Goal: Task Accomplishment & Management: Manage account settings

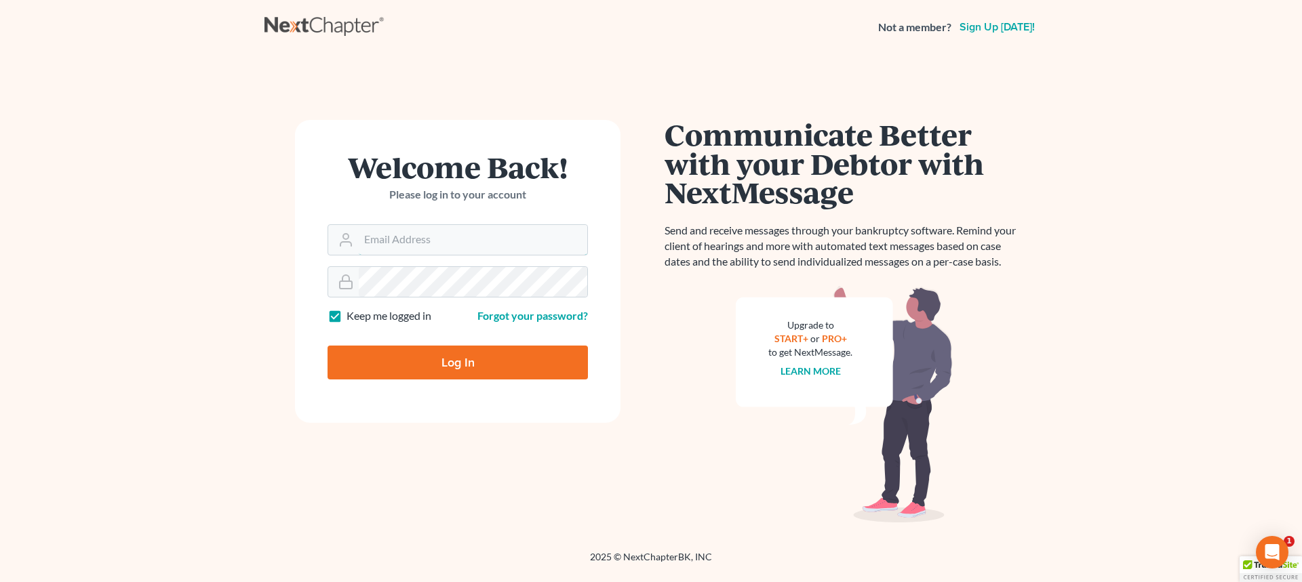
type input "fvazquez@dallagolaw.com"
click at [479, 366] on input "Log In" at bounding box center [457, 363] width 260 height 34
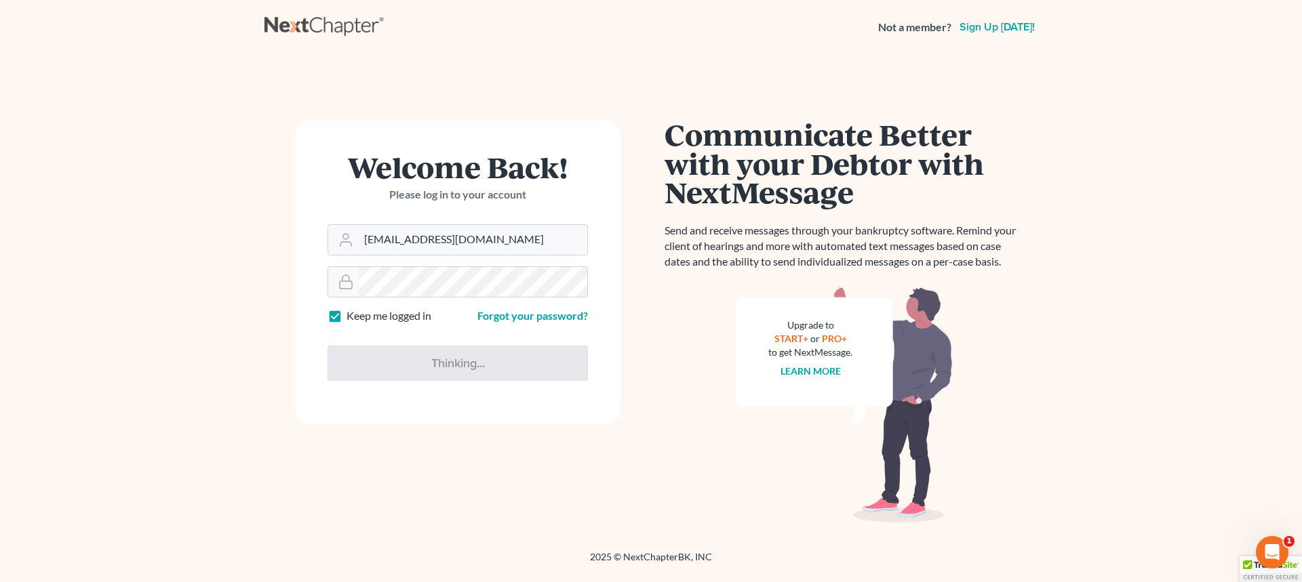
type input "Thinking..."
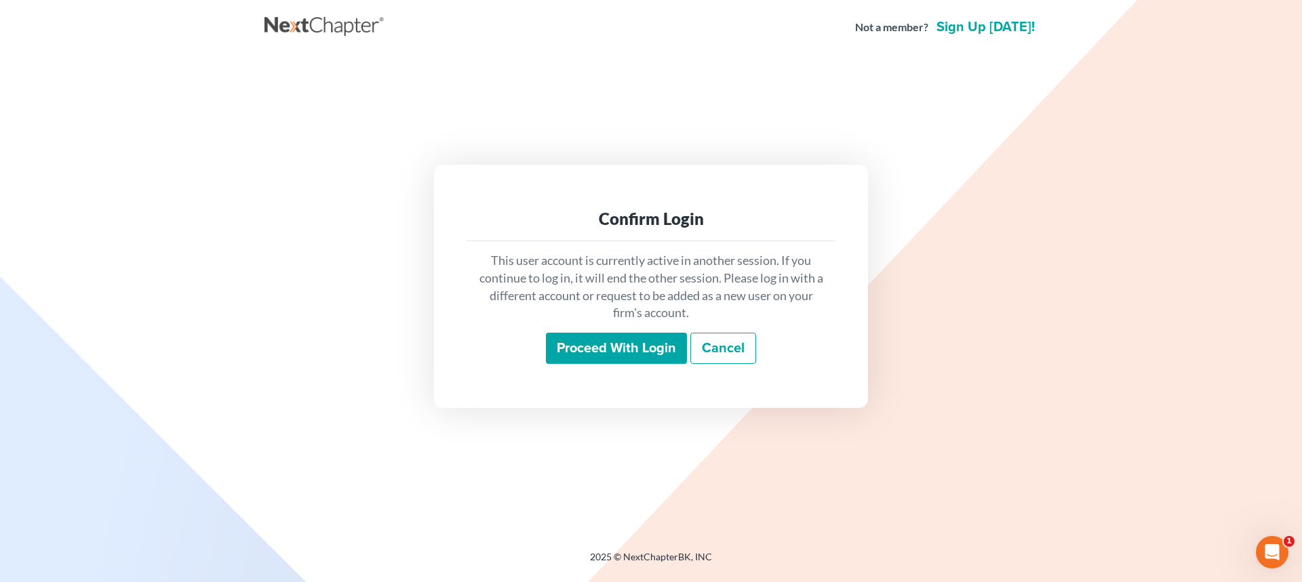
click at [590, 355] on input "Proceed with login" at bounding box center [616, 348] width 141 height 31
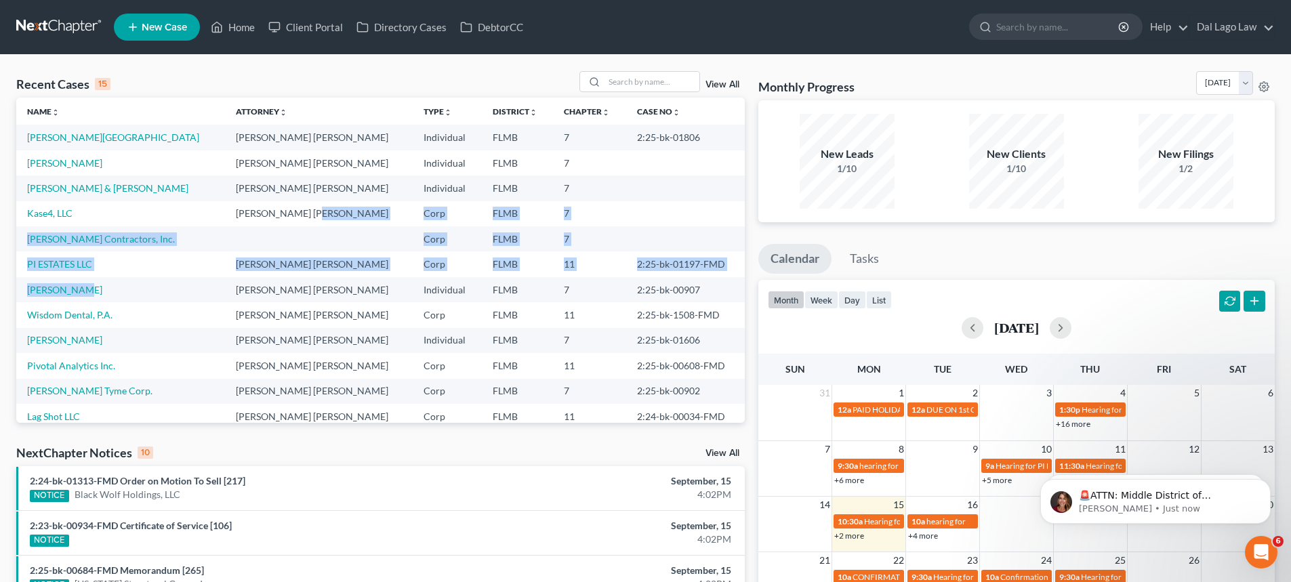
click at [329, 216] on tbody "[PERSON_NAME] [PERSON_NAME] Individual FLMB 7 2:25-bk-01806 [PERSON_NAME] [PERS…" at bounding box center [380, 315] width 729 height 380
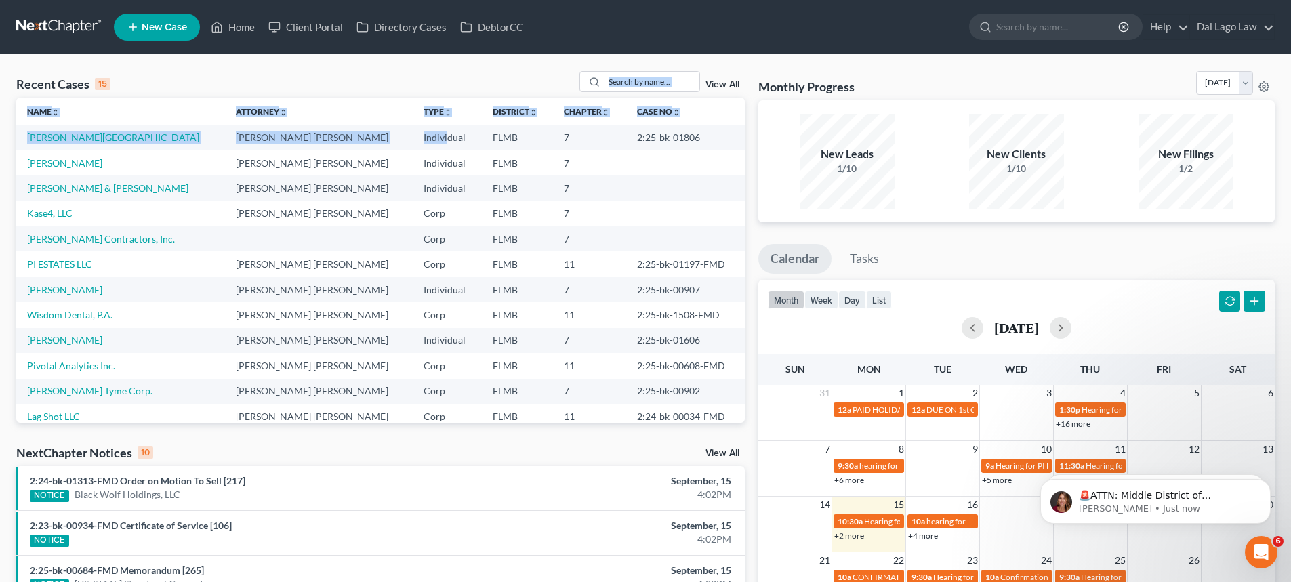
drag, startPoint x: 367, startPoint y: 143, endPoint x: 531, endPoint y: 56, distance: 186.5
click at [424, 63] on div "Recent Cases 15 View All Name unfold_more expand_more expand_less Attorney unfo…" at bounding box center [645, 503] width 1291 height 896
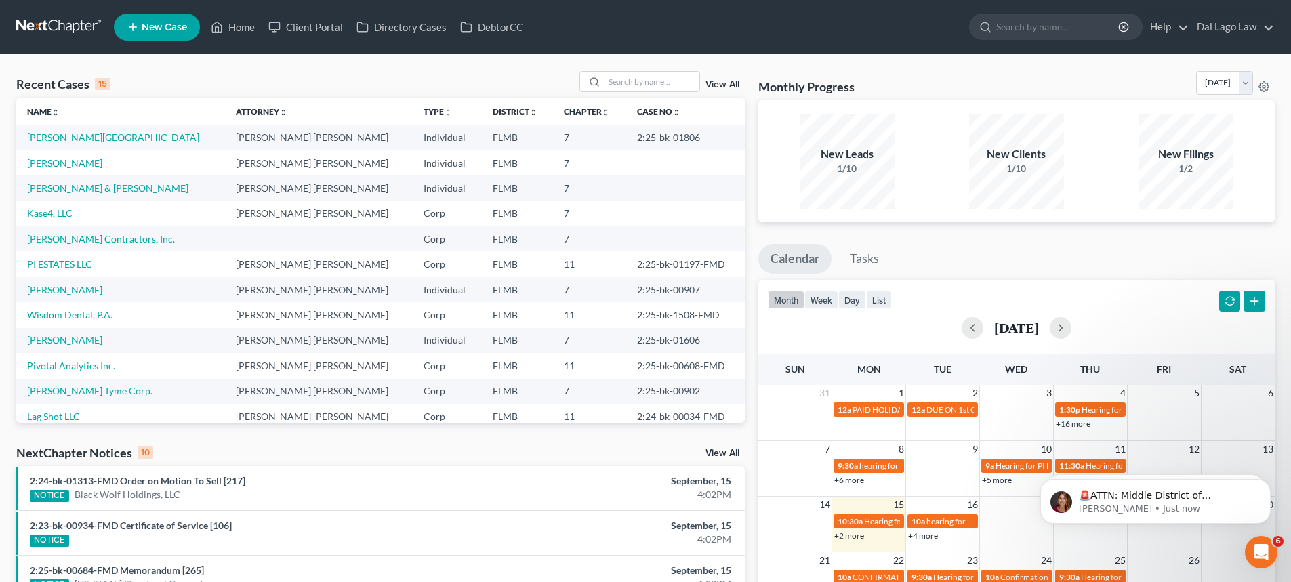
click at [386, 73] on div "Recent Cases 15 View All" at bounding box center [380, 84] width 729 height 26
click at [1009, 24] on input "search" at bounding box center [1059, 26] width 124 height 25
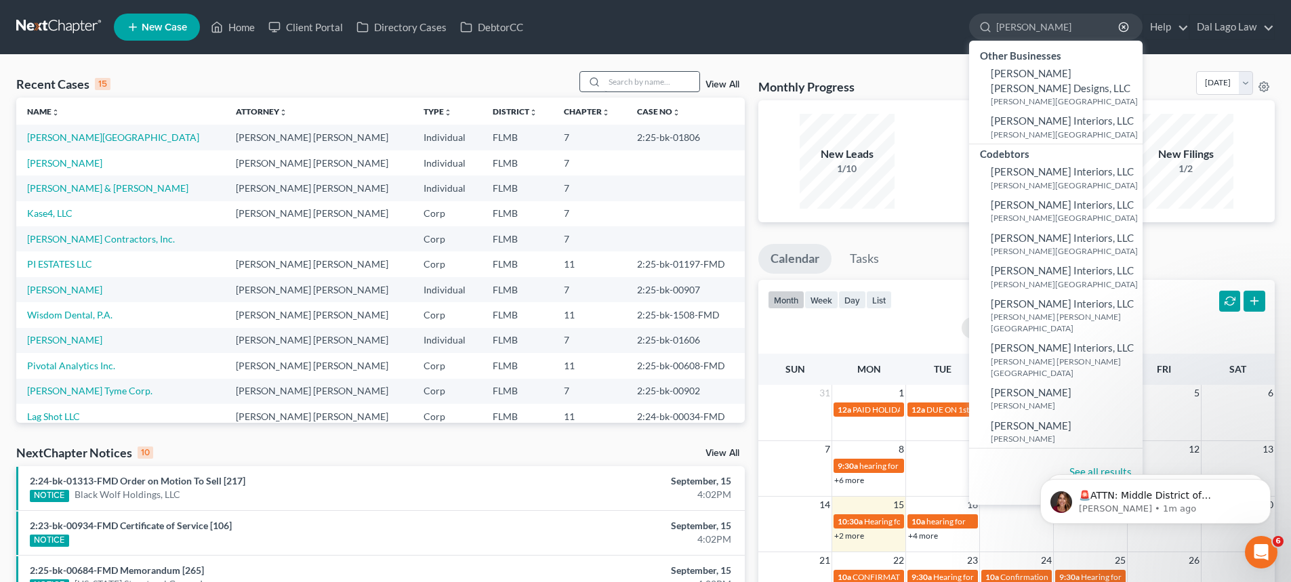
type input "[PERSON_NAME]"
click at [668, 85] on input "search" at bounding box center [652, 82] width 95 height 20
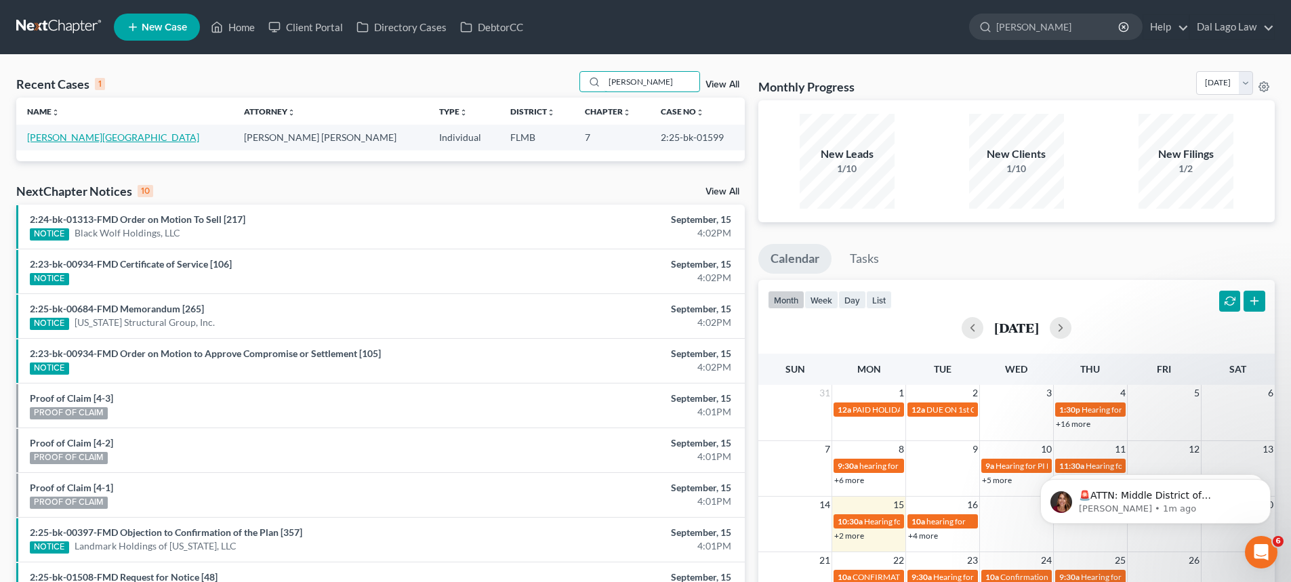
type input "[PERSON_NAME]"
click at [83, 138] on link "[PERSON_NAME][GEOGRAPHIC_DATA]" at bounding box center [113, 138] width 172 height 12
select select "6"
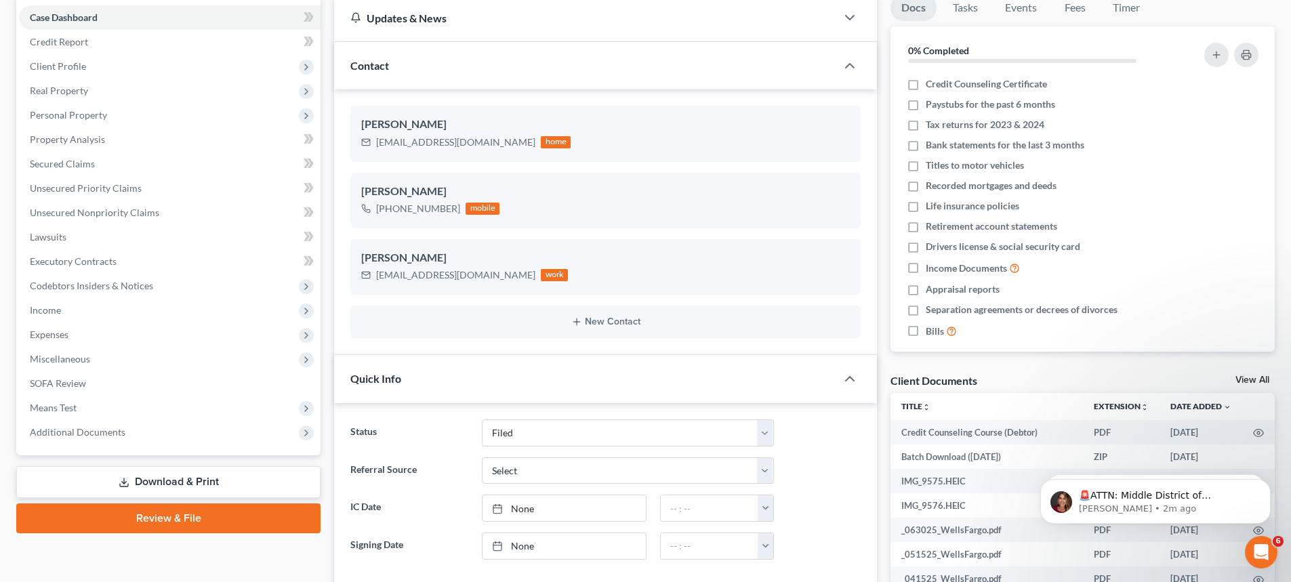
scroll to position [68, 0]
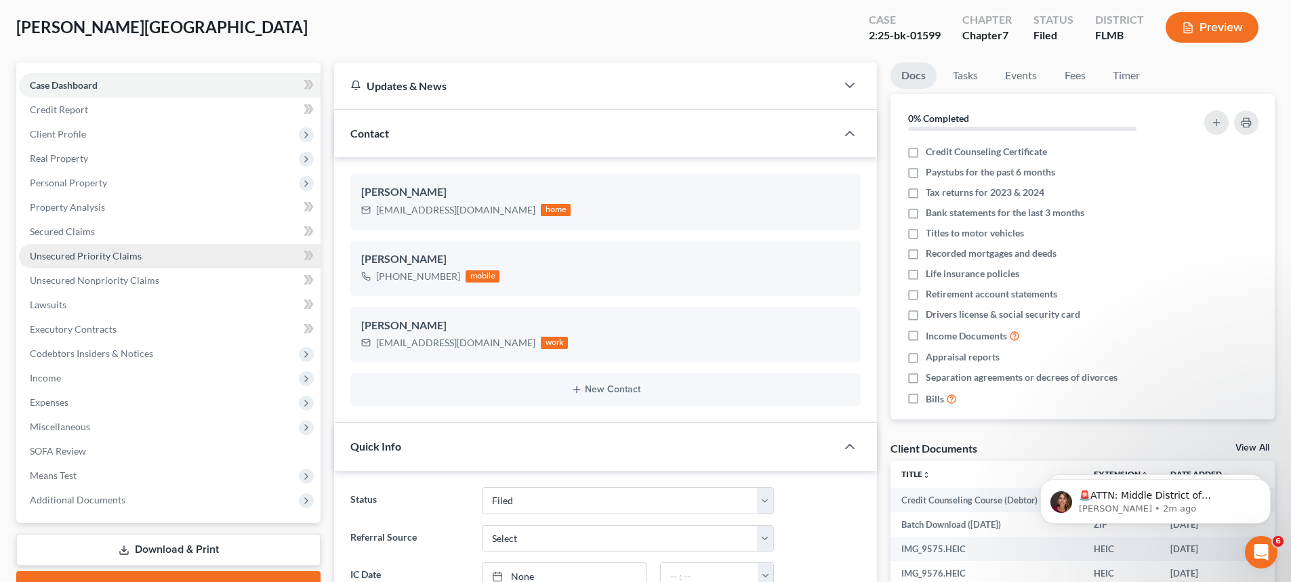
click at [81, 264] on link "Unsecured Priority Claims" at bounding box center [170, 256] width 302 height 24
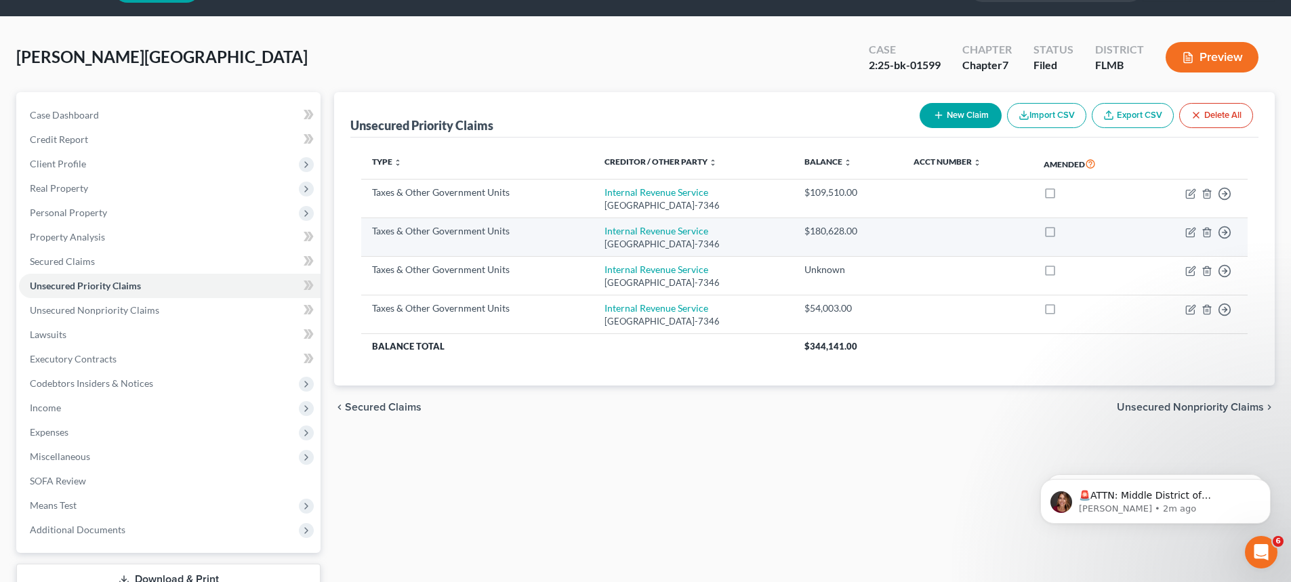
scroll to position [68, 0]
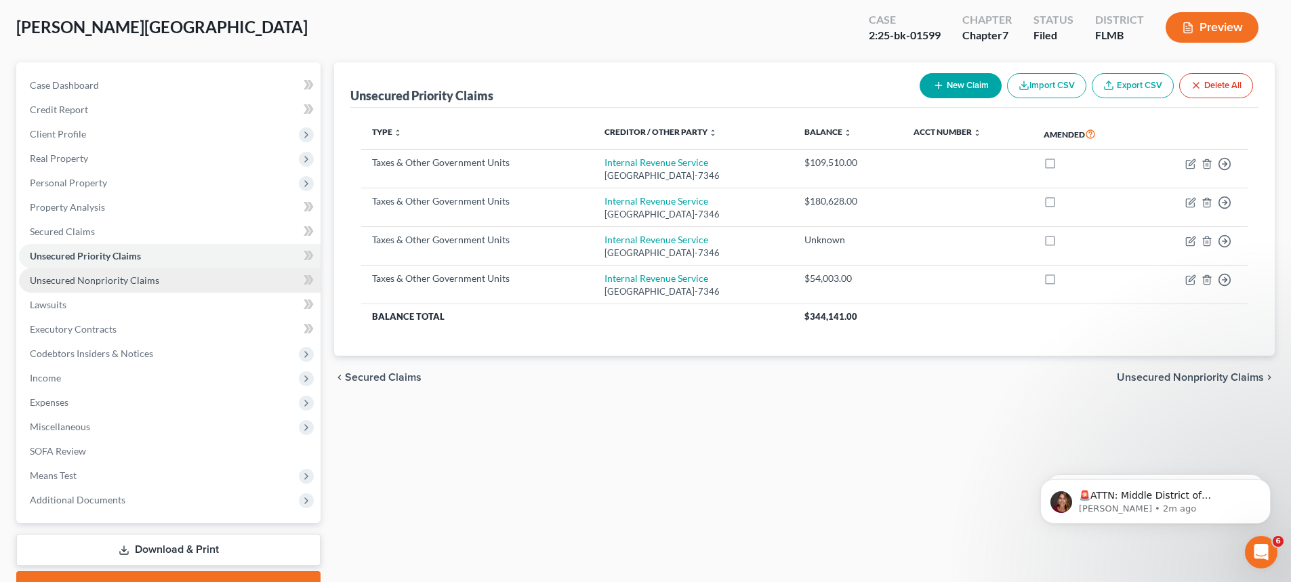
click at [178, 279] on link "Unsecured Nonpriority Claims" at bounding box center [170, 280] width 302 height 24
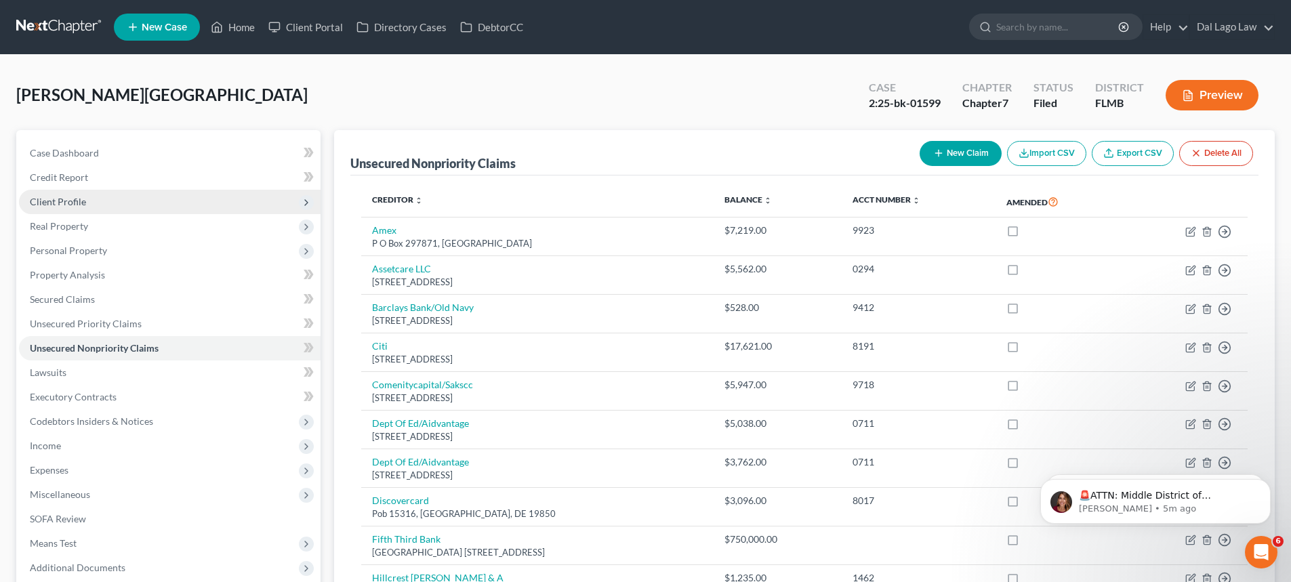
click at [98, 198] on span "Client Profile" at bounding box center [170, 202] width 302 height 24
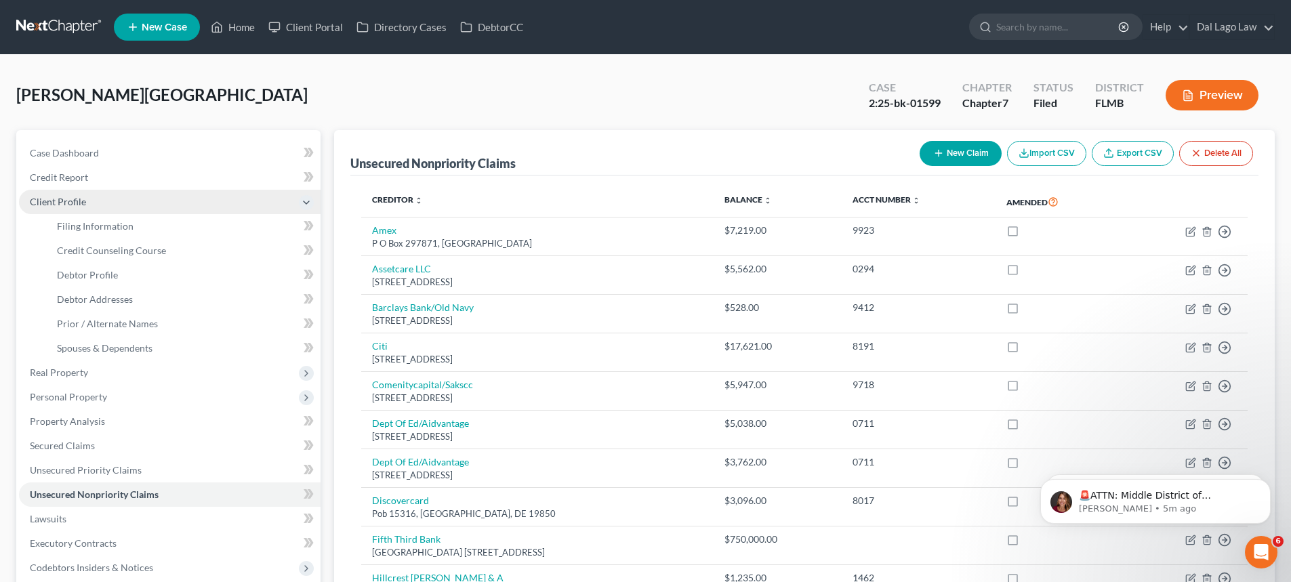
click at [100, 204] on span "Client Profile" at bounding box center [170, 202] width 302 height 24
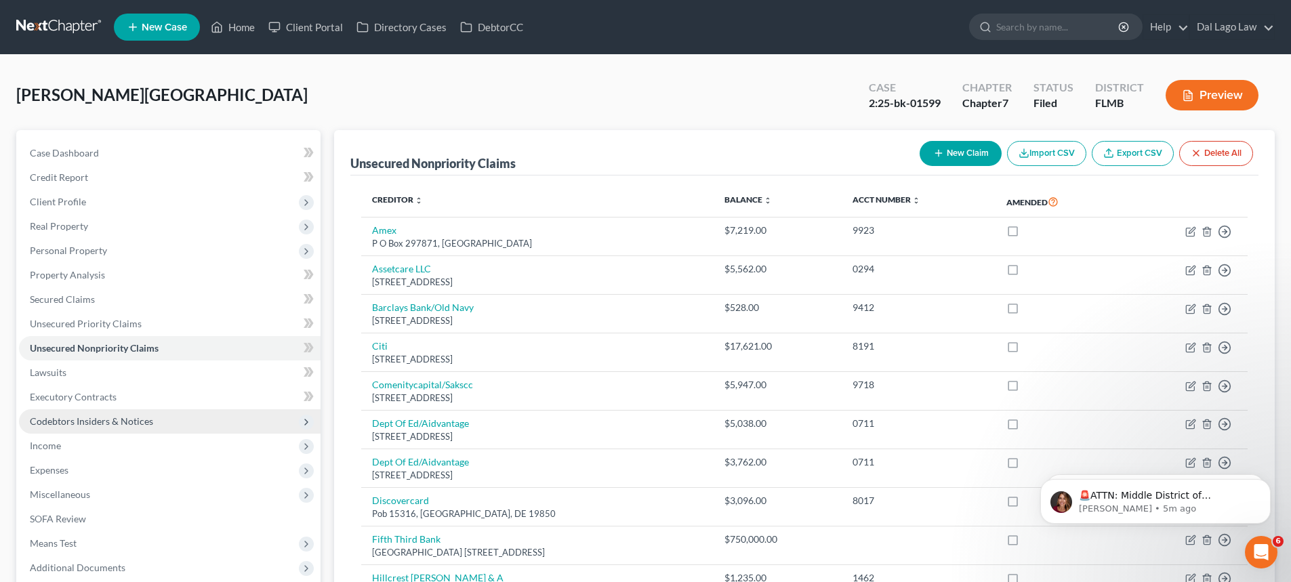
click at [119, 416] on span "Codebtors Insiders & Notices" at bounding box center [91, 422] width 123 height 12
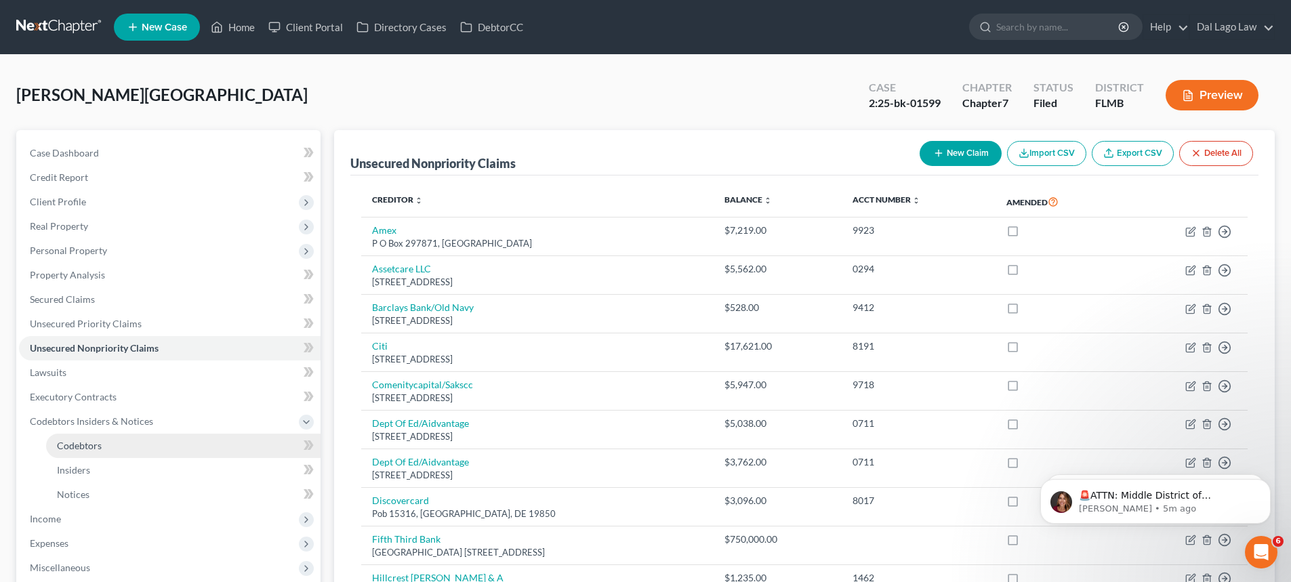
click at [63, 448] on span "Codebtors" at bounding box center [79, 446] width 45 height 12
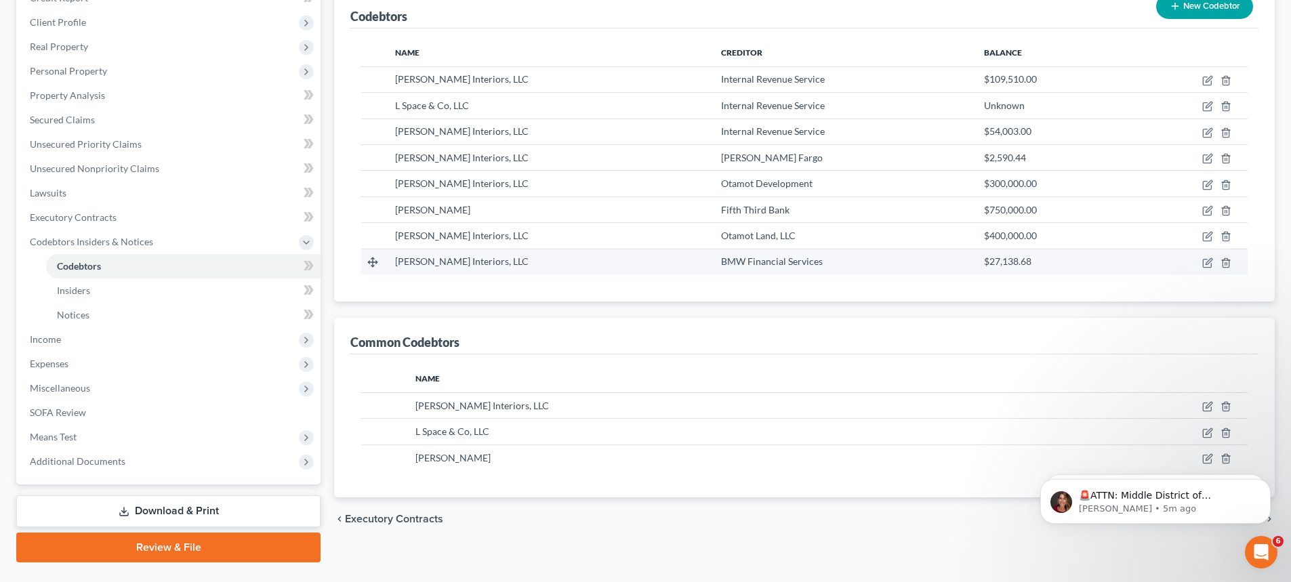
scroll to position [203, 0]
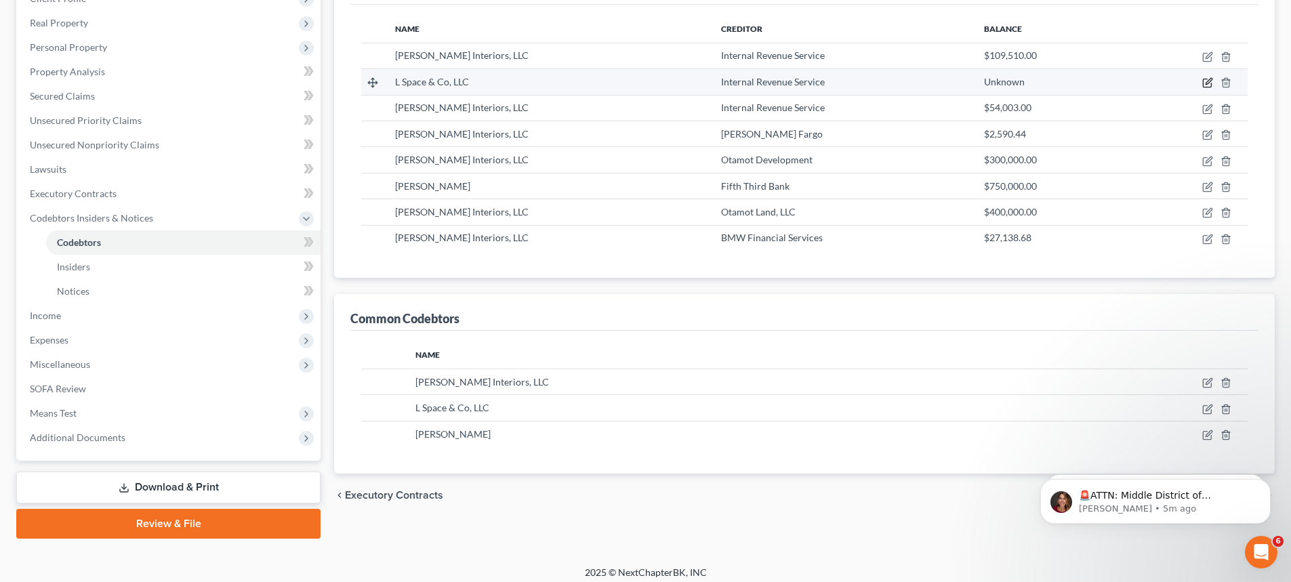
click at [1209, 81] on icon "button" at bounding box center [1208, 82] width 11 height 11
select select "9"
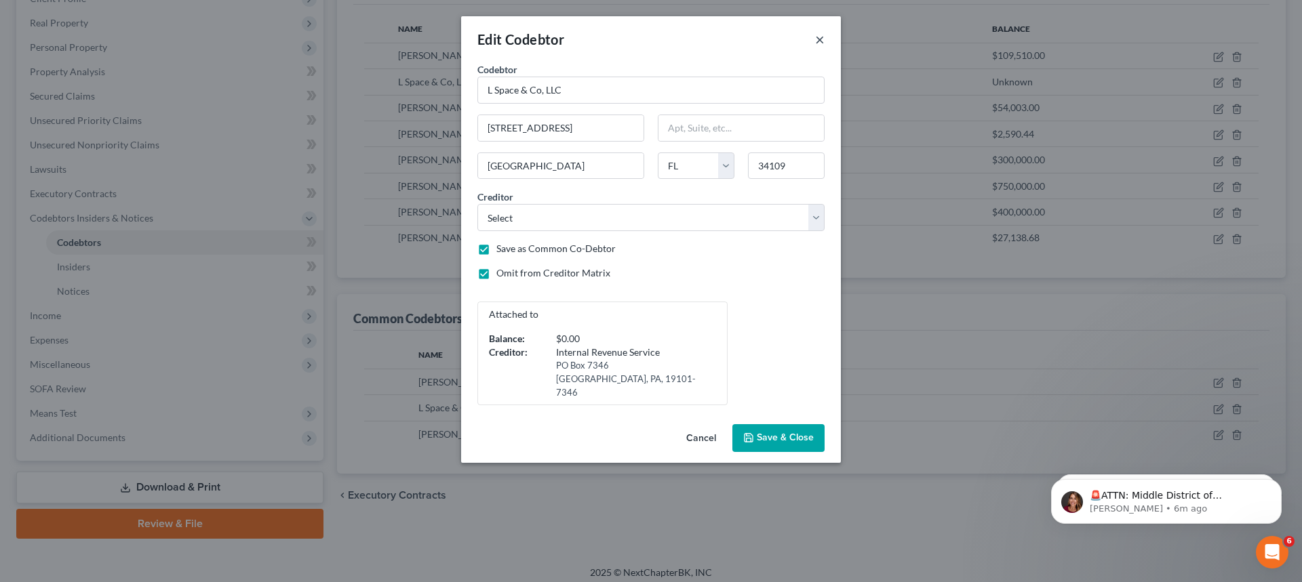
click at [818, 41] on button "×" at bounding box center [819, 39] width 9 height 16
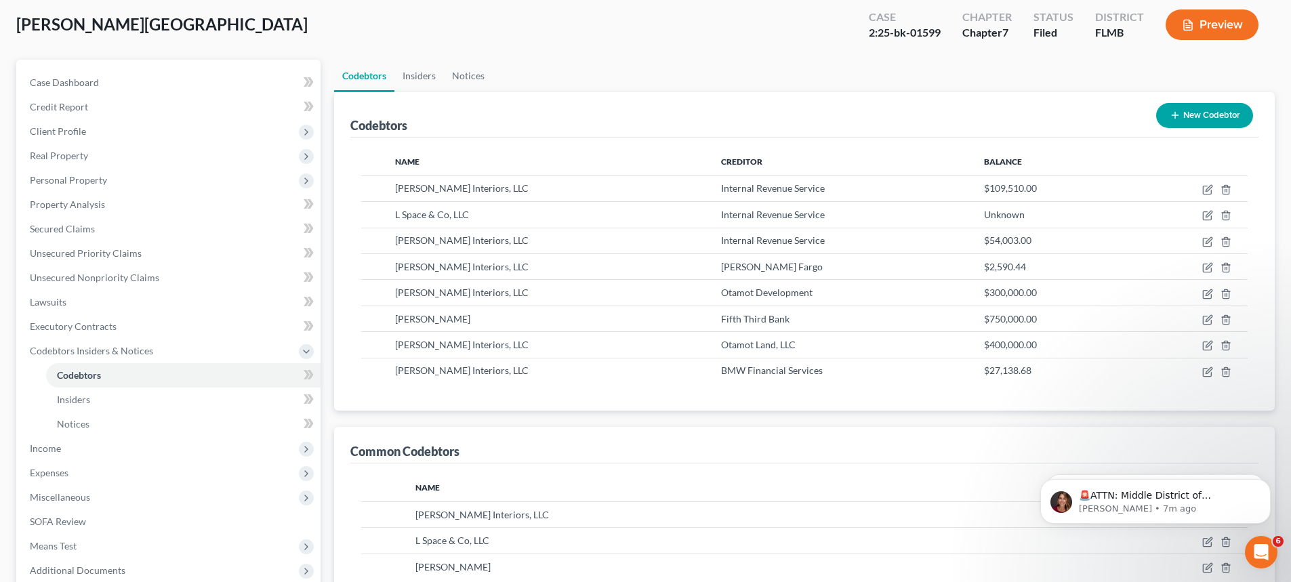
scroll to position [68, 0]
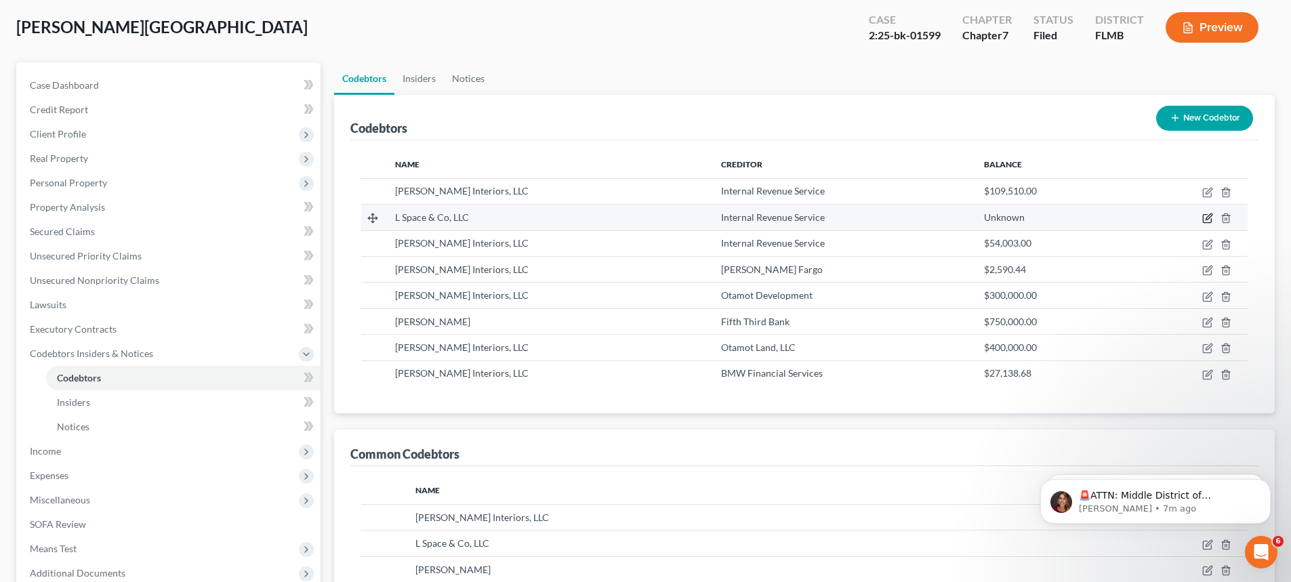
click at [1205, 217] on icon "button" at bounding box center [1208, 218] width 11 height 11
select select "9"
select select "25"
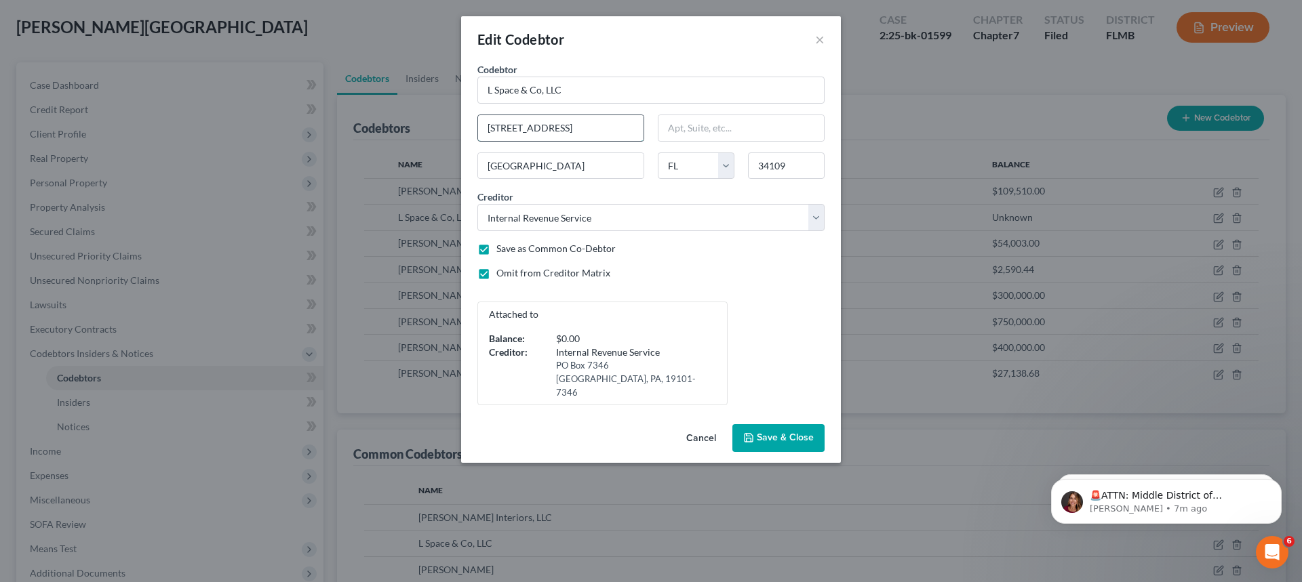
click at [526, 132] on input "[STREET_ADDRESS]" at bounding box center [560, 128] width 165 height 26
type input "[STREET_ADDRESS]"
click at [797, 433] on span "Save & Close" at bounding box center [785, 439] width 57 height 12
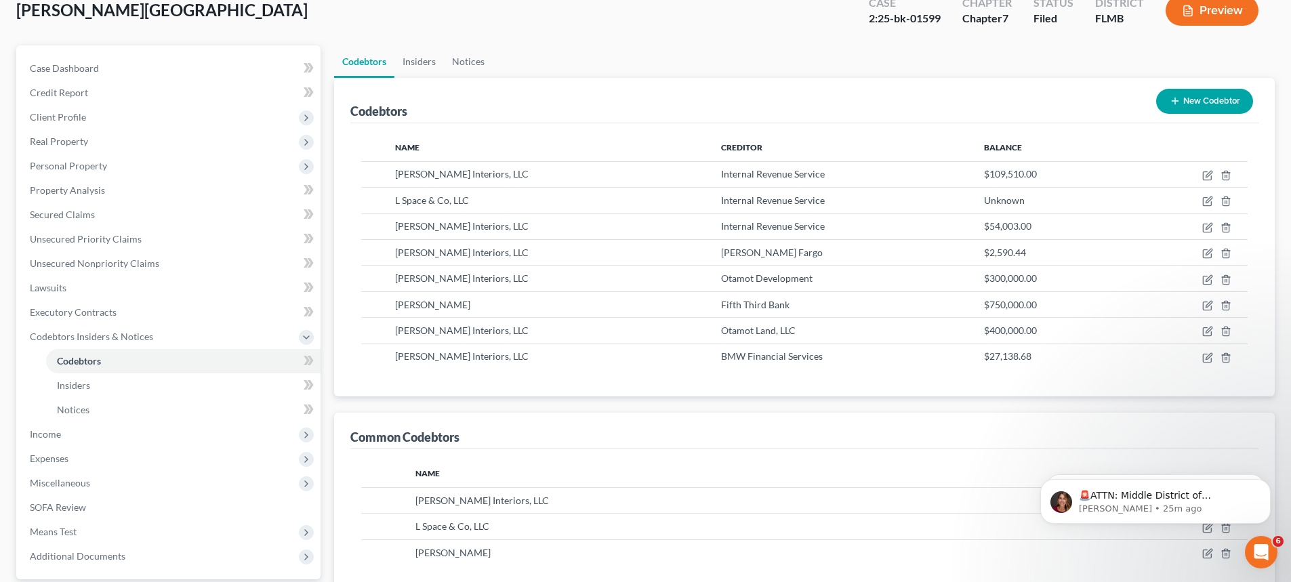
scroll to position [212, 0]
